Goal: Information Seeking & Learning: Learn about a topic

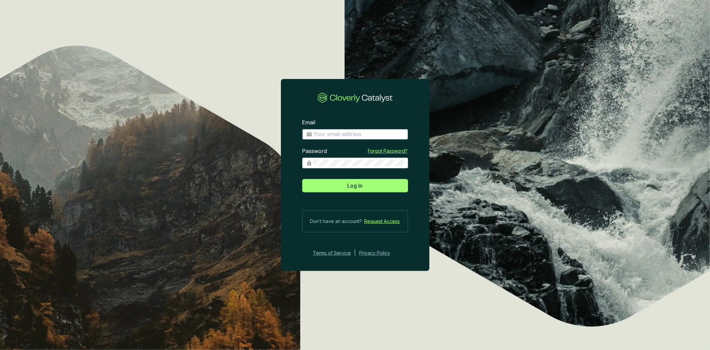
click at [364, 134] on input "Email" at bounding box center [359, 134] width 91 height 7
type input "[PERSON_NAME][EMAIL_ADDRESS][DOMAIN_NAME]"
click at [370, 158] on span at bounding box center [355, 163] width 106 height 11
click at [302, 179] on button "Log In" at bounding box center [355, 185] width 106 height 13
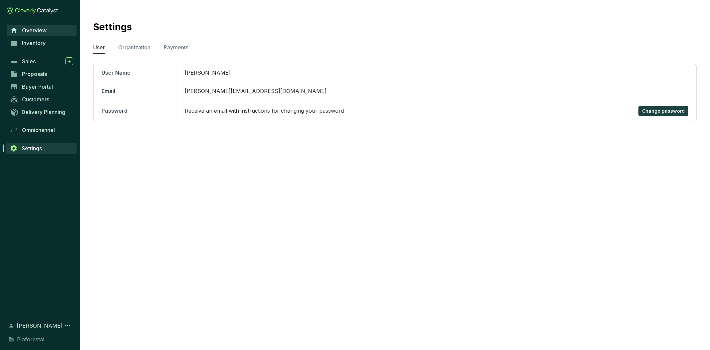
click at [55, 25] on link "Overview" at bounding box center [42, 30] width 70 height 11
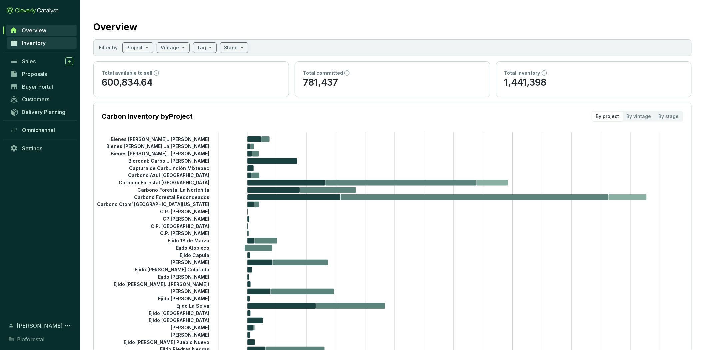
click at [57, 45] on link "Inventory" at bounding box center [42, 42] width 70 height 11
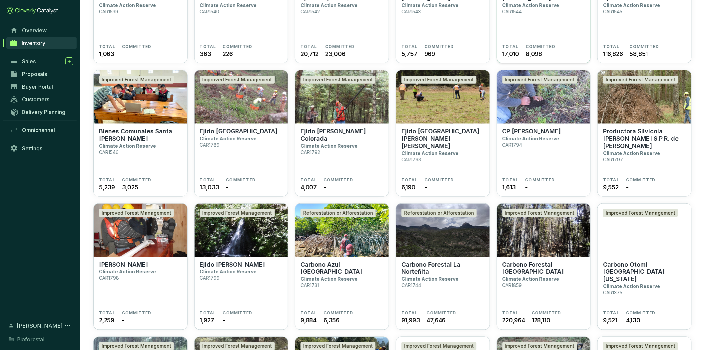
scroll to position [666, 0]
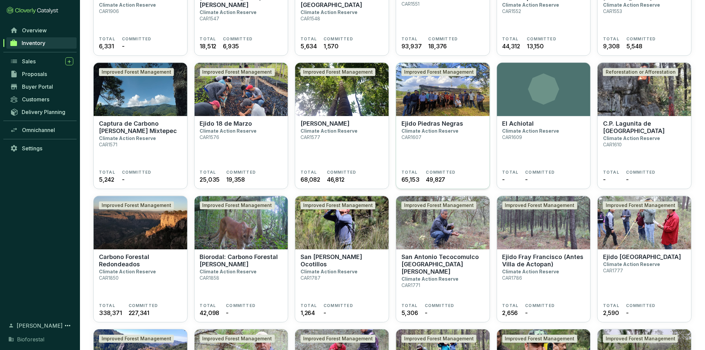
click at [418, 97] on img at bounding box center [443, 89] width 94 height 53
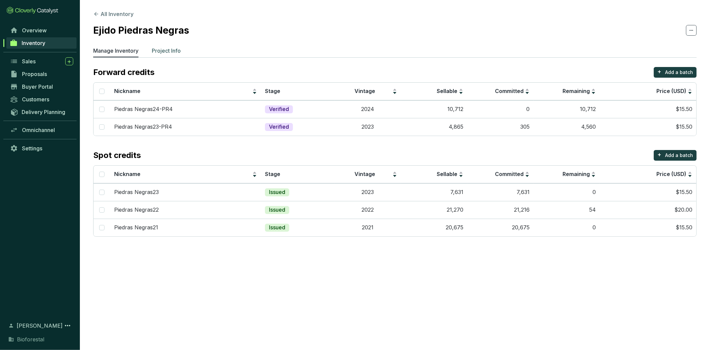
click at [165, 54] on p "Project Info" at bounding box center [166, 51] width 29 height 8
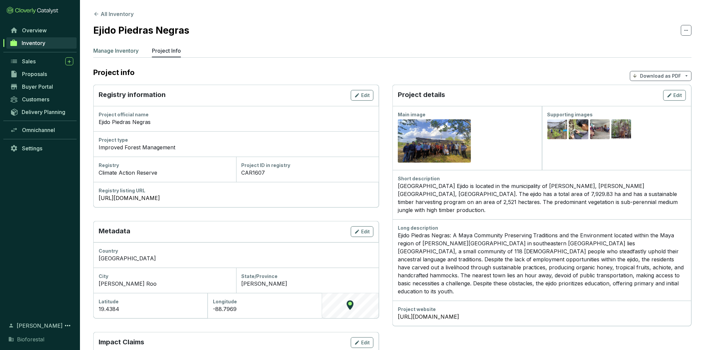
click at [123, 48] on p "Manage Inventory" at bounding box center [115, 51] width 45 height 8
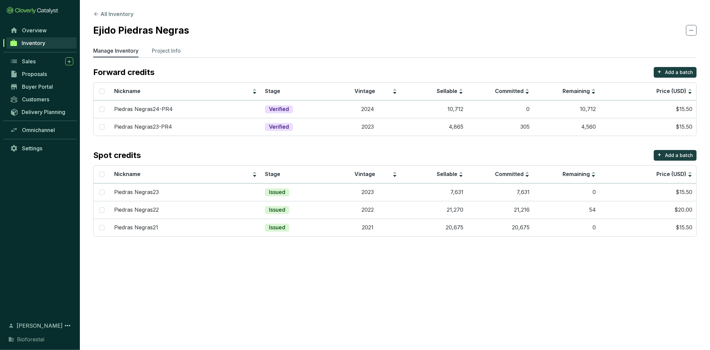
click at [42, 44] on span "Inventory" at bounding box center [34, 43] width 24 height 7
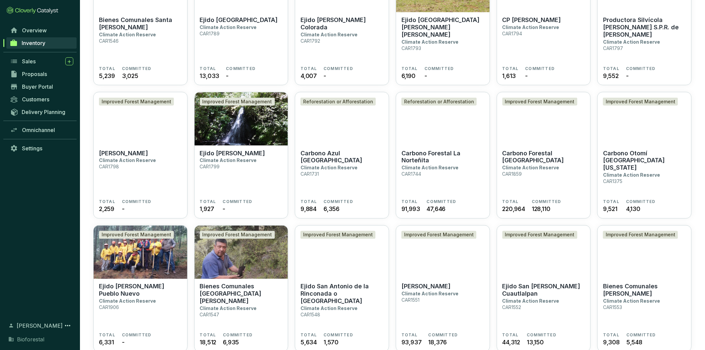
scroll to position [592, 0]
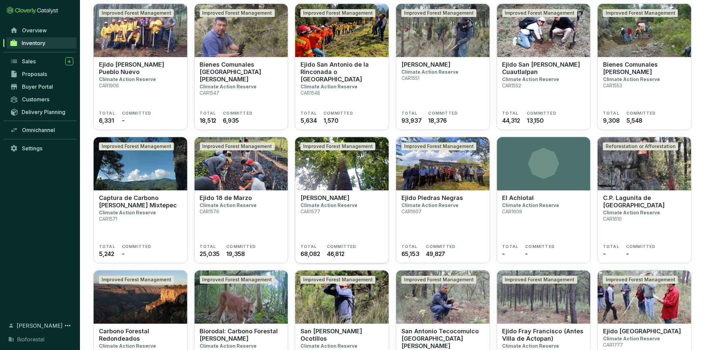
click at [365, 207] on section "Ejido Chunhuhub Climate Action Reserve CAR1577" at bounding box center [341, 219] width 83 height 50
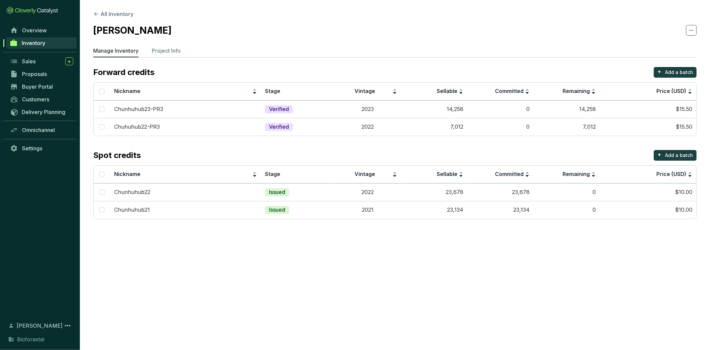
click at [38, 42] on span "Inventory" at bounding box center [34, 43] width 24 height 7
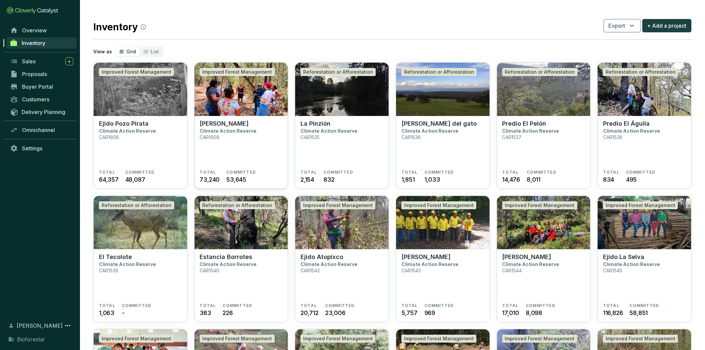
click at [221, 136] on section "Ejido [PERSON_NAME] Climate Action Reserve CAR1608" at bounding box center [241, 145] width 83 height 50
